Goal: Task Accomplishment & Management: Manage account settings

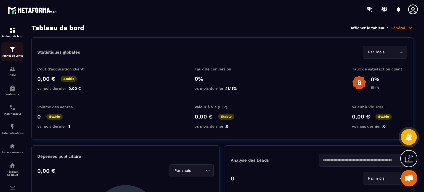
click at [17, 52] on div "Tunnel de vente" at bounding box center [12, 51] width 22 height 11
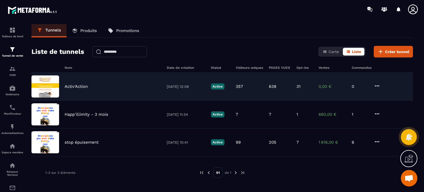
click at [82, 85] on p "Activ'Action" at bounding box center [76, 86] width 23 height 5
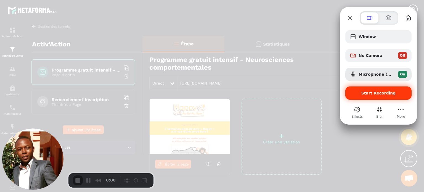
click at [358, 93] on span "Start Recording" at bounding box center [377, 93] width 57 height 4
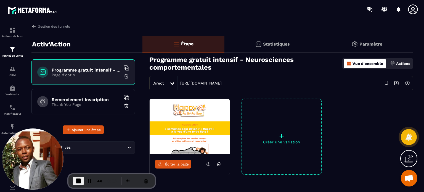
click at [372, 44] on p "Paramètre" at bounding box center [370, 43] width 23 height 5
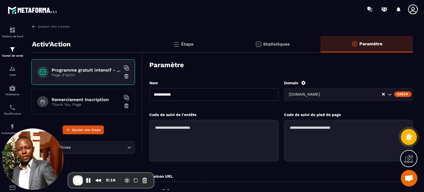
click at [303, 82] on icon at bounding box center [303, 82] width 5 height 5
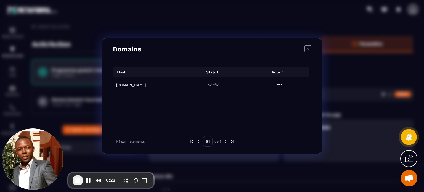
click at [141, 85] on h6 "[DOMAIN_NAME]" at bounding box center [147, 85] width 63 height 4
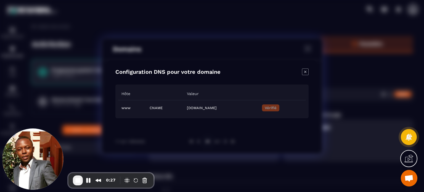
drag, startPoint x: 264, startPoint y: 108, endPoint x: 156, endPoint y: 109, distance: 108.1
click at [183, 109] on td "[DOMAIN_NAME]" at bounding box center [220, 107] width 75 height 15
click at [304, 75] on icon "Modal window" at bounding box center [305, 71] width 7 height 7
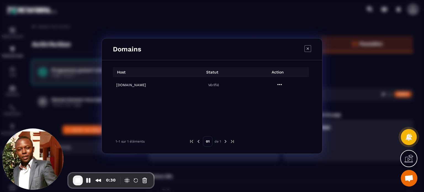
click at [308, 49] on icon "Modal window" at bounding box center [307, 48] width 7 height 7
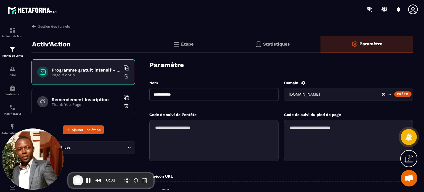
click at [411, 7] on icon at bounding box center [413, 9] width 10 height 10
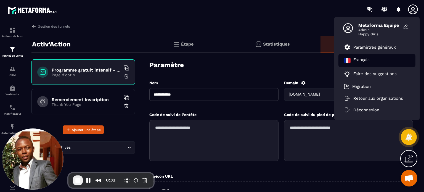
click at [370, 54] on div "Français" at bounding box center [376, 60] width 77 height 13
